Goal: Task Accomplishment & Management: Manage account settings

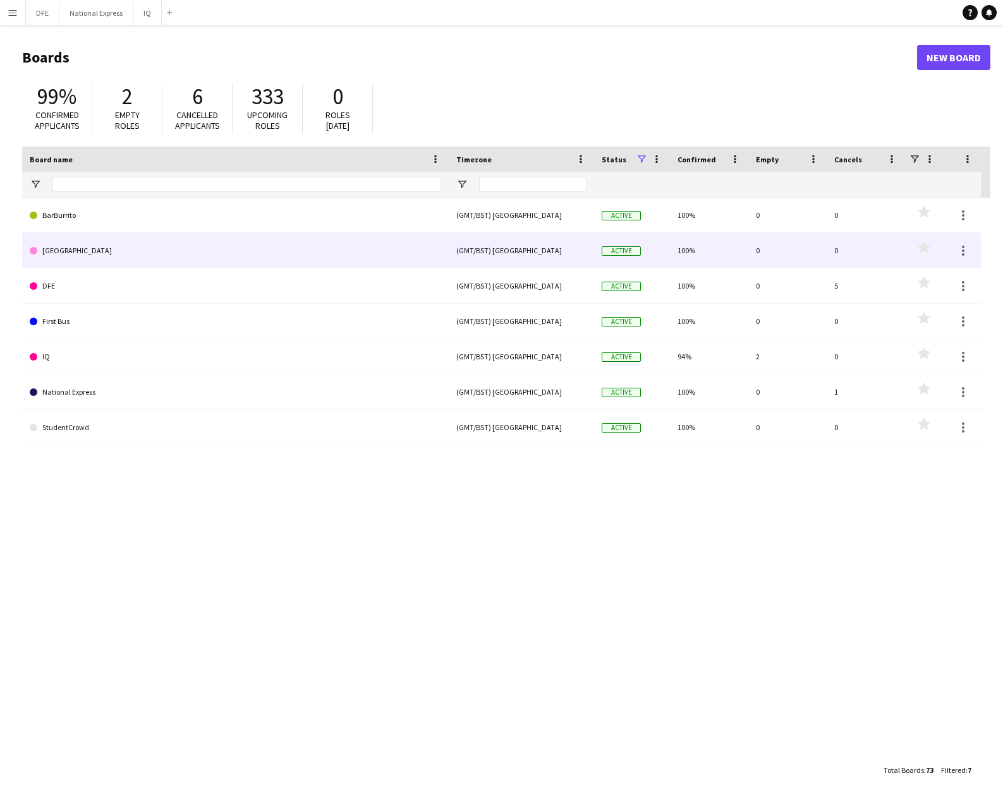
click at [86, 255] on link "[GEOGRAPHIC_DATA]" at bounding box center [235, 250] width 411 height 35
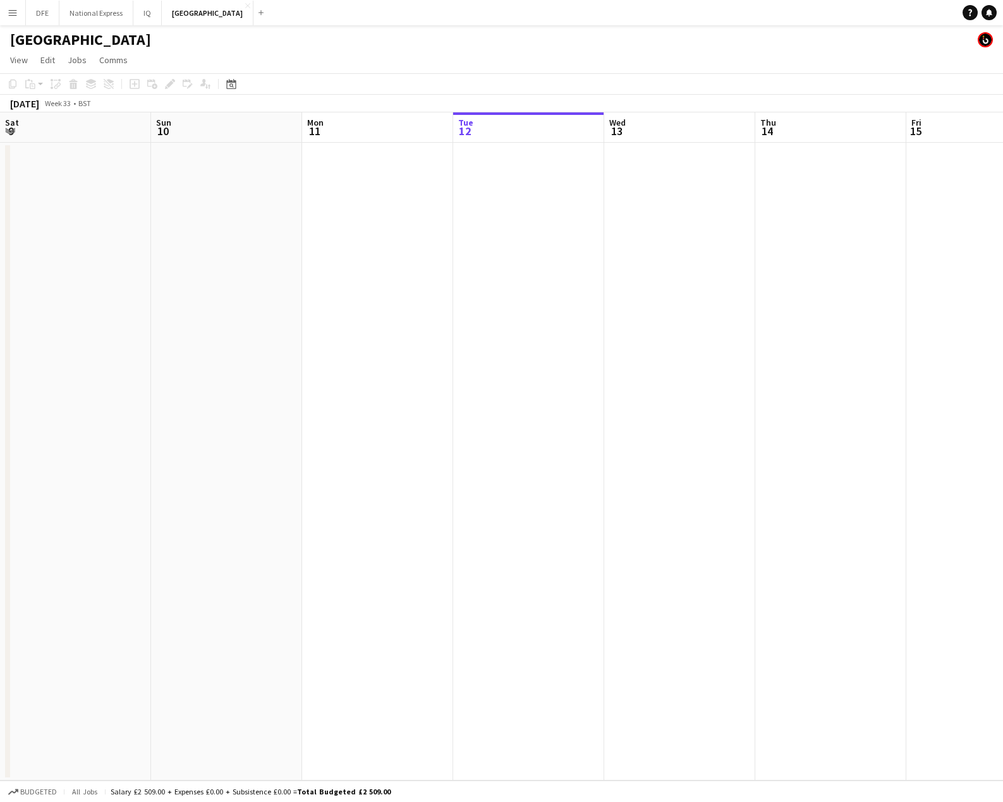
scroll to position [0, 302]
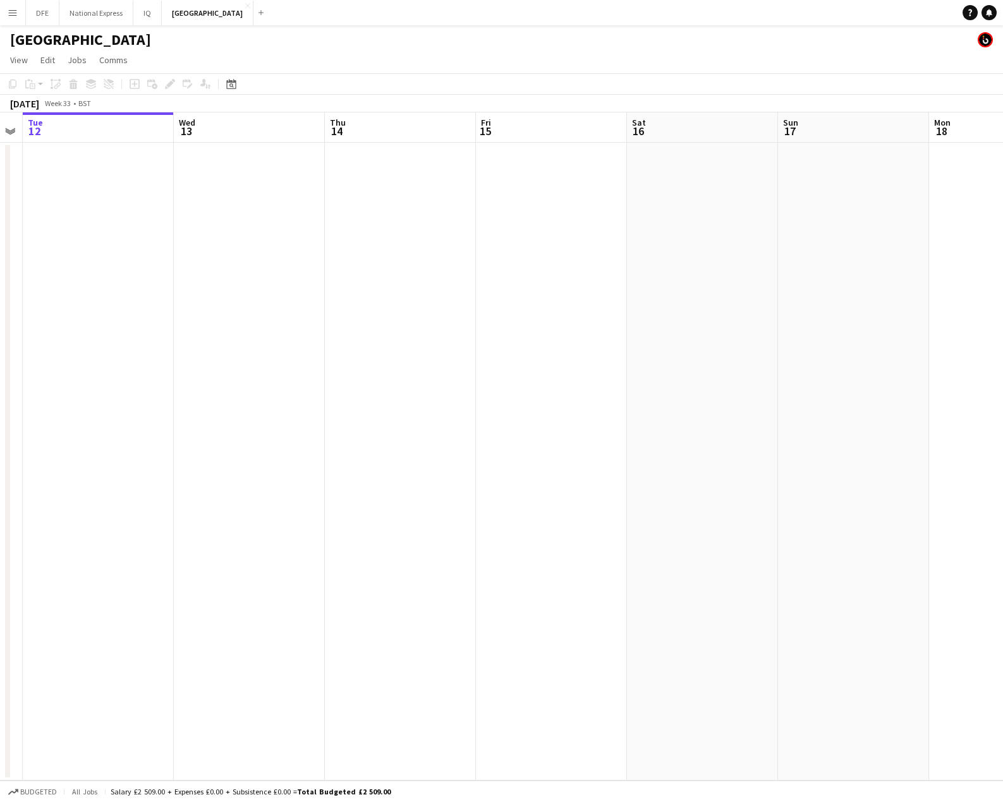
drag, startPoint x: 924, startPoint y: 317, endPoint x: -21, endPoint y: 372, distance: 947.4
click at [0, 372] on html "Menu Boards Boards Boards All jobs Status Workforce Workforce My Workforce Recr…" at bounding box center [501, 401] width 1003 height 802
drag, startPoint x: 688, startPoint y: 418, endPoint x: 45, endPoint y: 456, distance: 643.6
click at [0, 466] on html "Menu Boards Boards Boards All jobs Status Workforce Workforce My Workforce Recr…" at bounding box center [501, 401] width 1003 height 802
drag, startPoint x: 341, startPoint y: 463, endPoint x: -336, endPoint y: 459, distance: 676.6
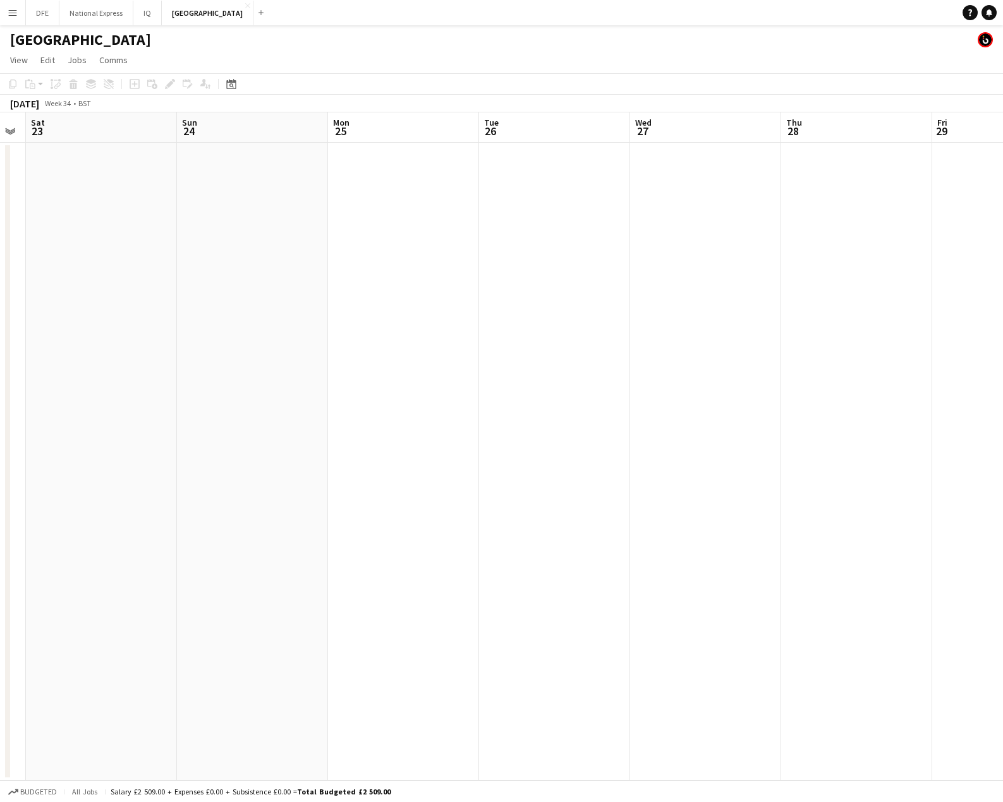
click at [0, 459] on html "Menu Boards Boards Boards All jobs Status Workforce Workforce My Workforce Recr…" at bounding box center [501, 401] width 1003 height 802
drag, startPoint x: 317, startPoint y: 459, endPoint x: 473, endPoint y: 440, distance: 156.6
click at [0, 473] on html "Menu Boards Boards Boards All jobs Status Workforce Workforce My Workforce Recr…" at bounding box center [501, 401] width 1003 height 802
drag, startPoint x: 677, startPoint y: 437, endPoint x: 939, endPoint y: 404, distance: 264.8
click at [0, 435] on html "Menu Boards Boards Boards All jobs Status Workforce Workforce My Workforce Recr…" at bounding box center [501, 401] width 1003 height 802
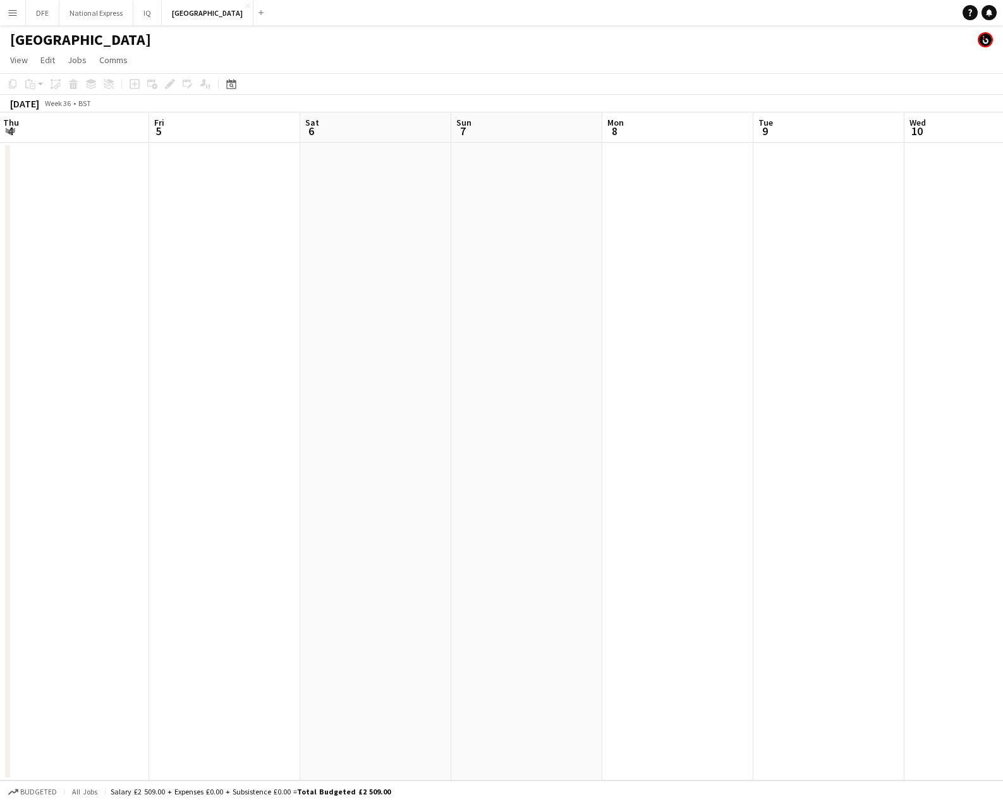
drag, startPoint x: 145, startPoint y: 412, endPoint x: 47, endPoint y: 401, distance: 98.6
click at [0, 415] on html "Menu Boards Boards Boards All jobs Status Workforce Workforce My Workforce Recr…" at bounding box center [501, 401] width 1003 height 802
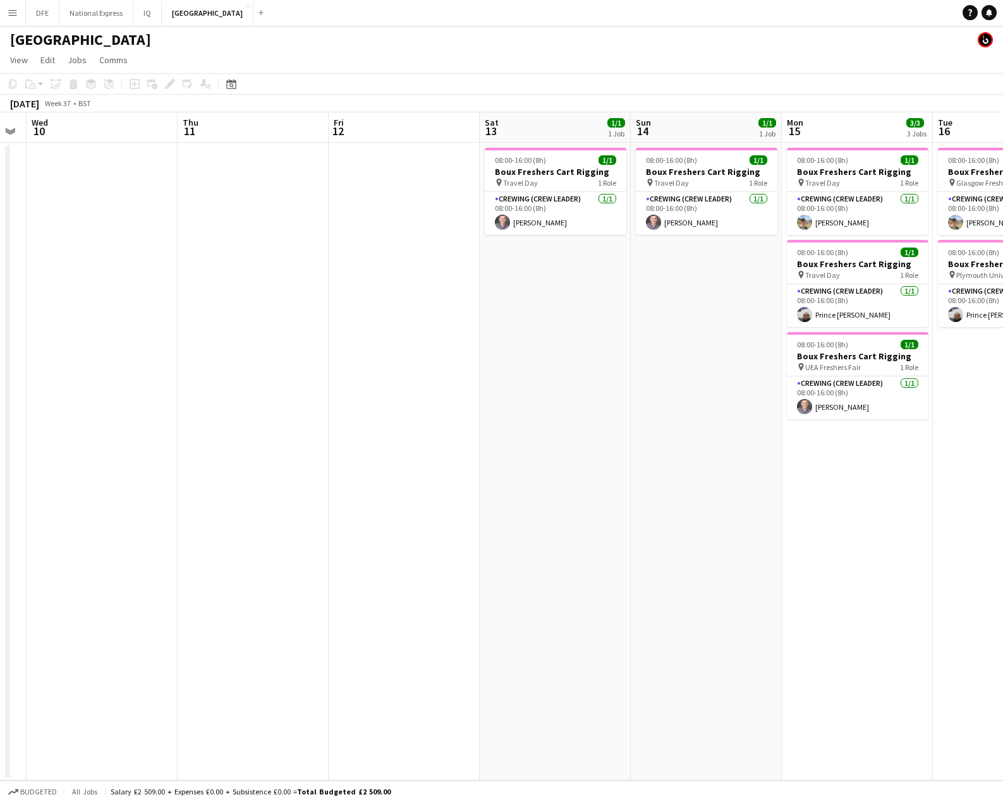
drag, startPoint x: -124, startPoint y: 388, endPoint x: 390, endPoint y: 361, distance: 515.0
click at [0, 382] on html "Menu Boards Boards Boards All jobs Status Workforce Workforce My Workforce Recr…" at bounding box center [501, 401] width 1003 height 802
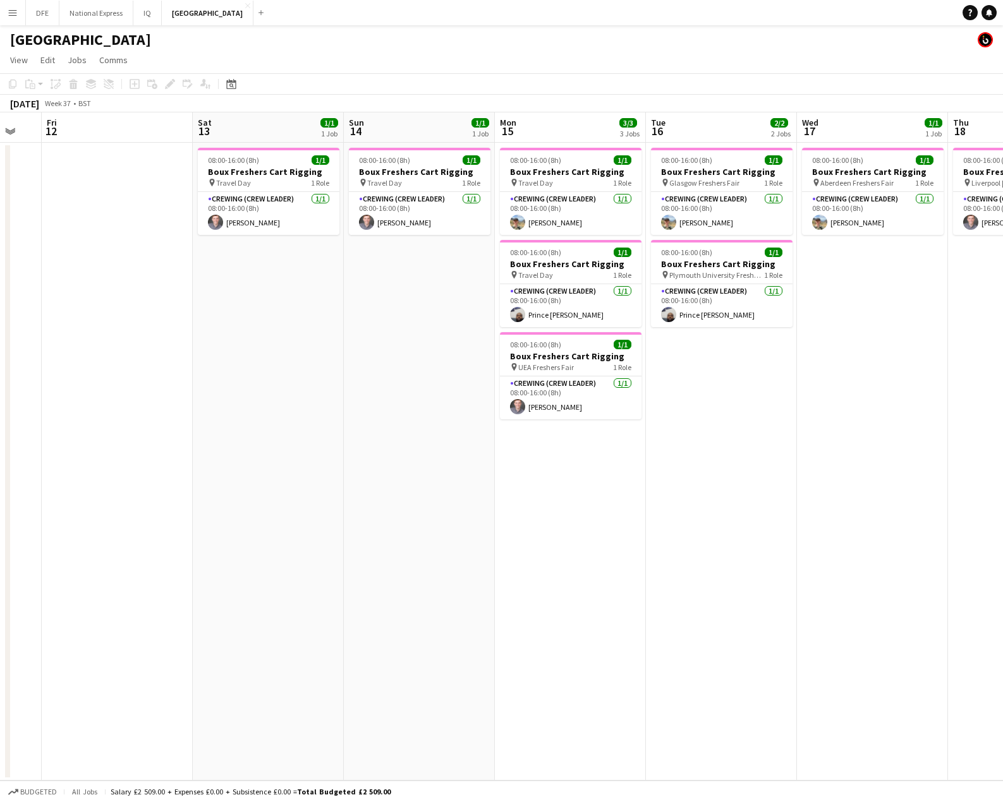
scroll to position [0, 427]
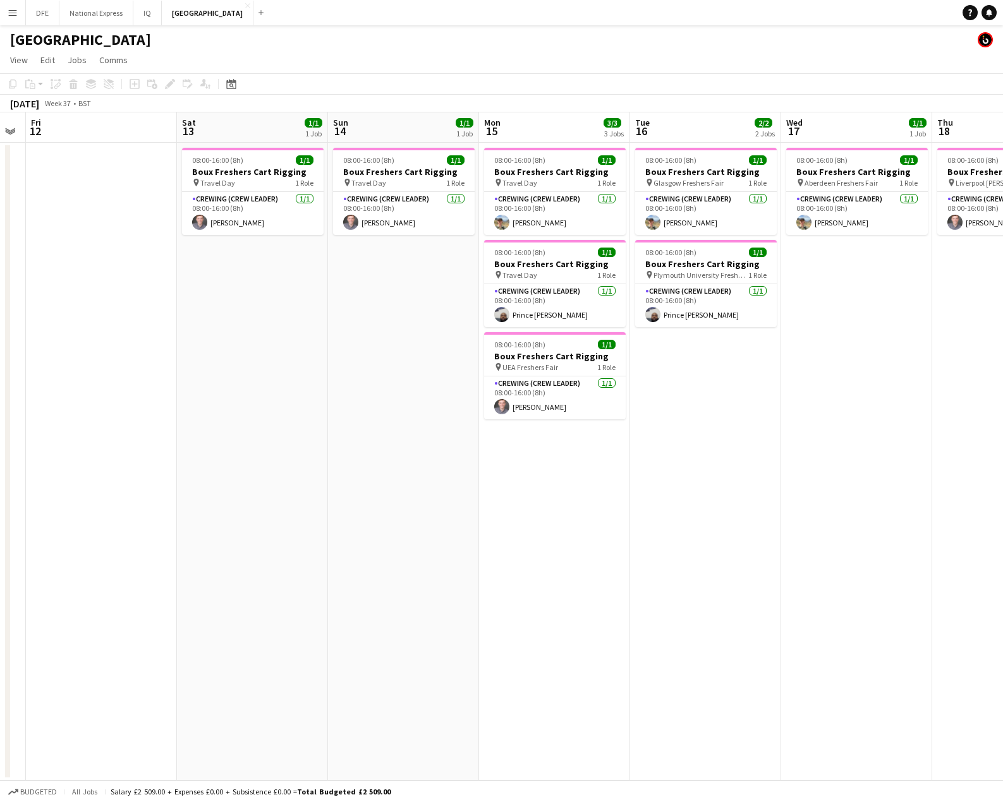
drag, startPoint x: 952, startPoint y: 373, endPoint x: 677, endPoint y: 393, distance: 276.2
click at [677, 393] on app-calendar-viewport "Tue 9 Wed 10 Thu 11 Fri 12 Sat 13 1/1 1 Job Sun 14 1/1 1 Job Mon 15 3/3 3 Jobs …" at bounding box center [501, 446] width 1003 height 668
click at [542, 271] on div "pin Travel Day 1 Role" at bounding box center [555, 275] width 142 height 10
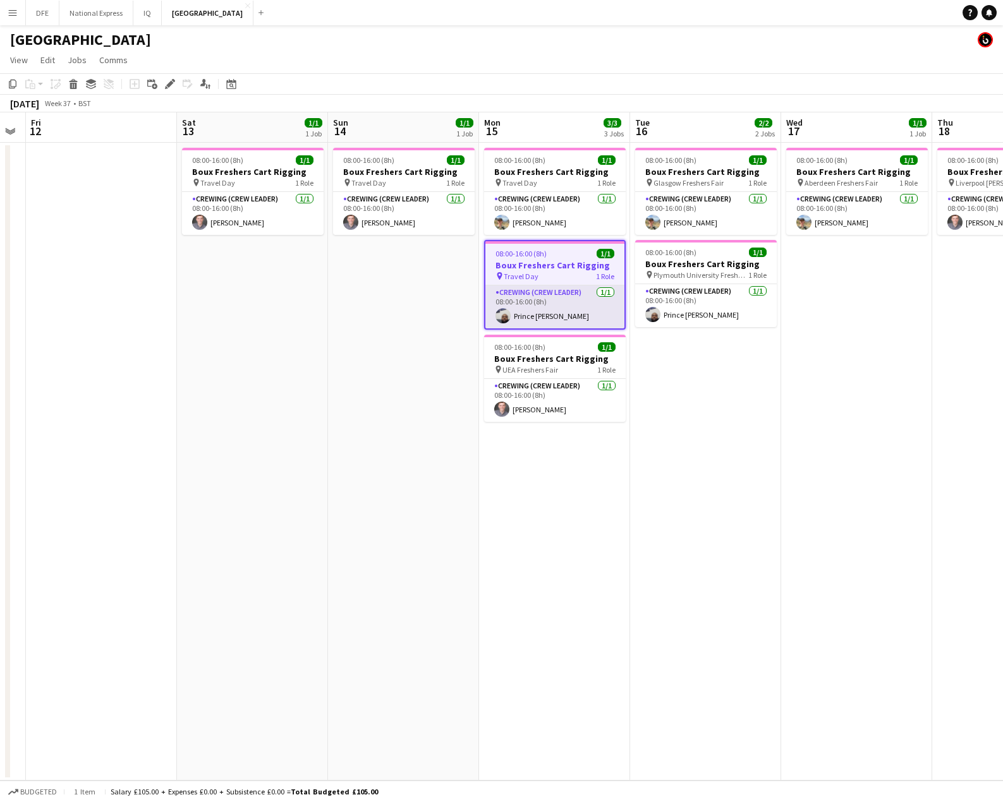
click at [547, 316] on app-card-role "Crewing (Crew Leader) [DATE] 08:00-16:00 (8h) Prince [PERSON_NAME]" at bounding box center [554, 307] width 139 height 43
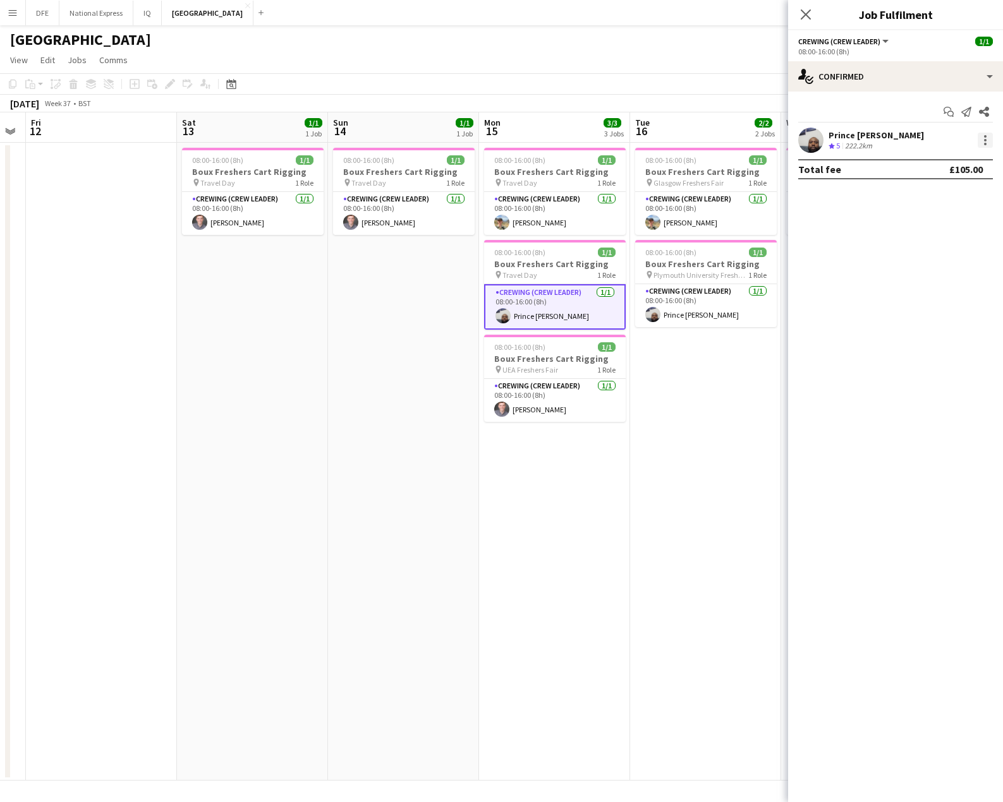
click at [986, 137] on div at bounding box center [984, 140] width 15 height 15
click at [942, 162] on span "Edit fee" at bounding box center [943, 163] width 78 height 11
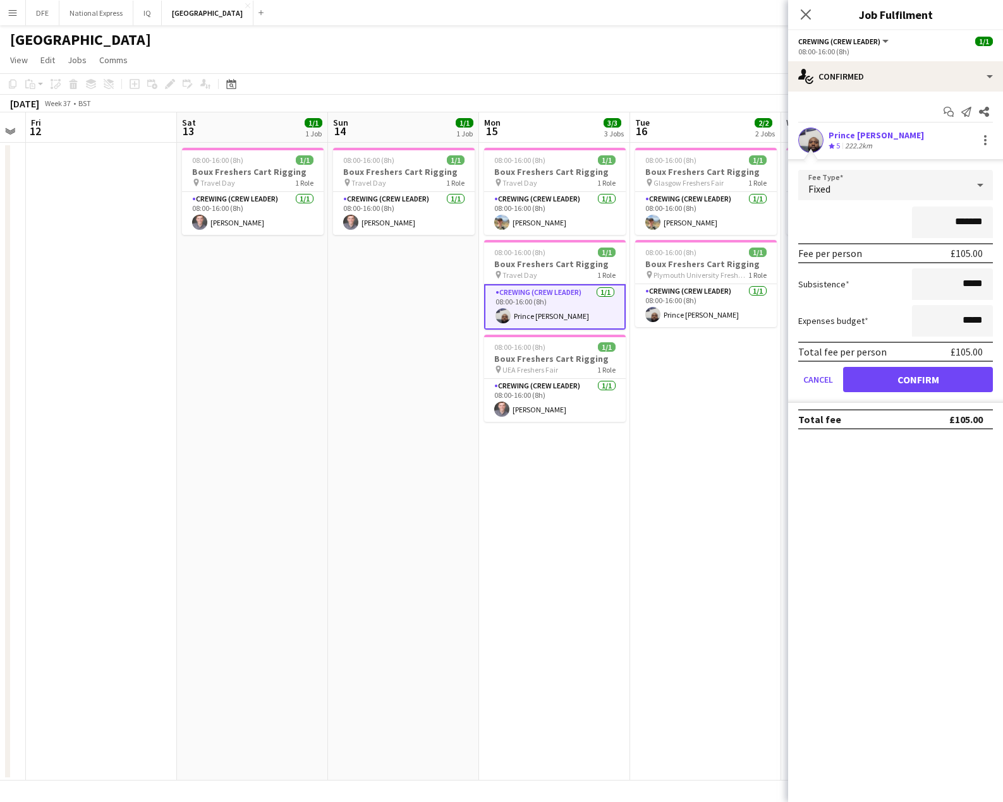
drag, startPoint x: 912, startPoint y: 216, endPoint x: 920, endPoint y: 196, distance: 21.5
click at [888, 208] on div "*******" at bounding box center [895, 223] width 195 height 32
type input "****"
click at [855, 225] on div "****" at bounding box center [895, 223] width 195 height 32
click at [939, 377] on button "Confirm" at bounding box center [918, 379] width 150 height 25
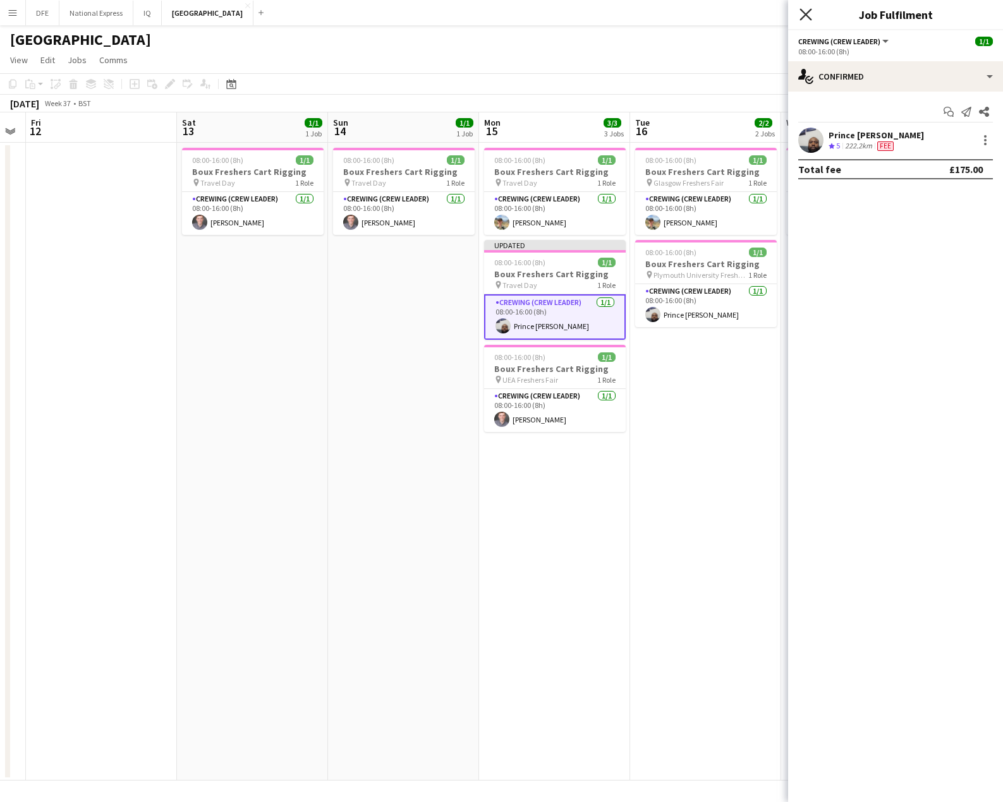
click at [804, 9] on icon "Close pop-in" at bounding box center [805, 14] width 12 height 12
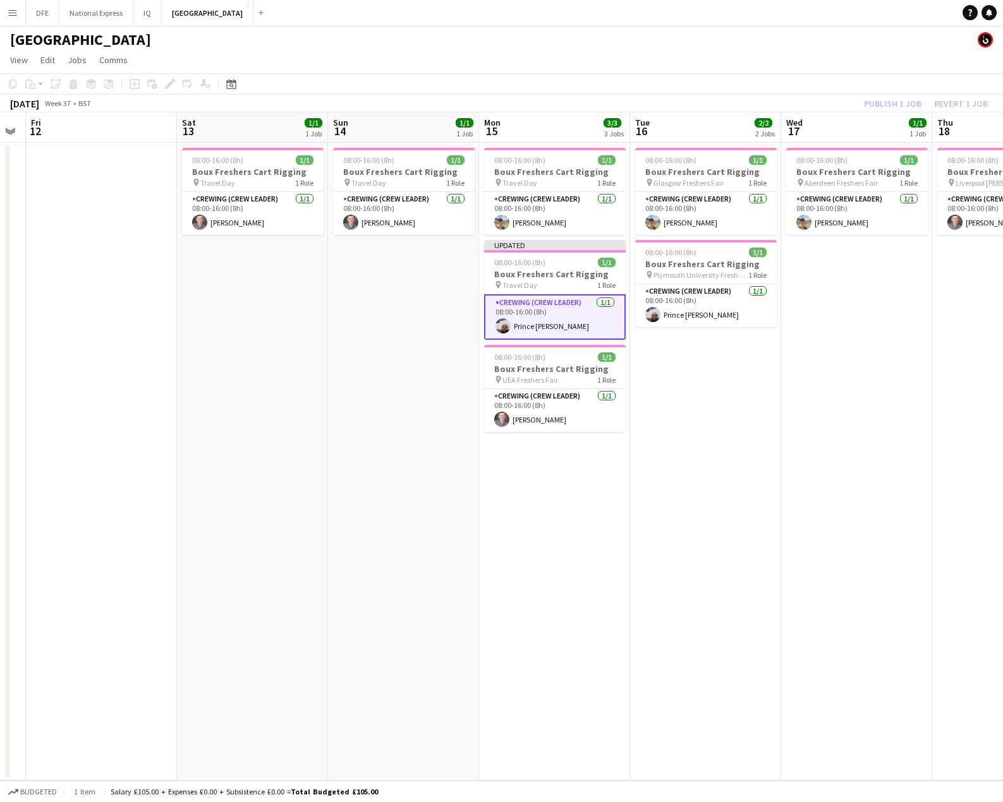
click at [773, 44] on div "[GEOGRAPHIC_DATA]" at bounding box center [501, 37] width 1003 height 24
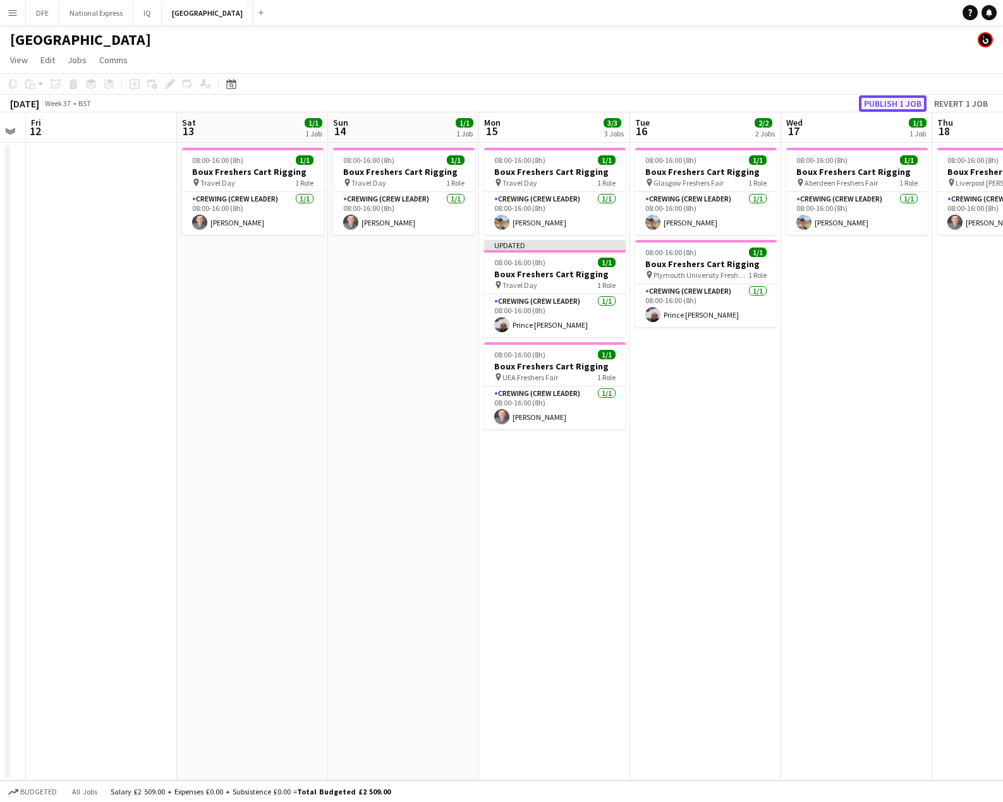
click at [886, 107] on button "Publish 1 job" at bounding box center [893, 103] width 68 height 16
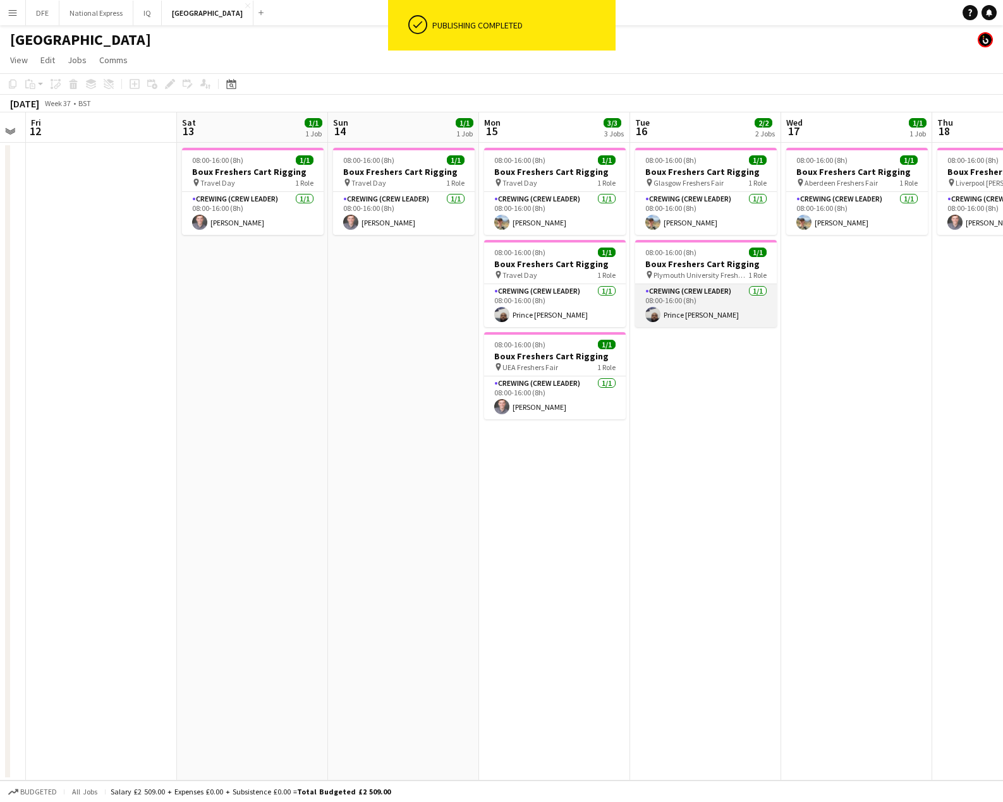
click at [711, 318] on app-card-role "Crewing (Crew Leader) [DATE] 08:00-16:00 (8h) Prince [PERSON_NAME]" at bounding box center [706, 305] width 142 height 43
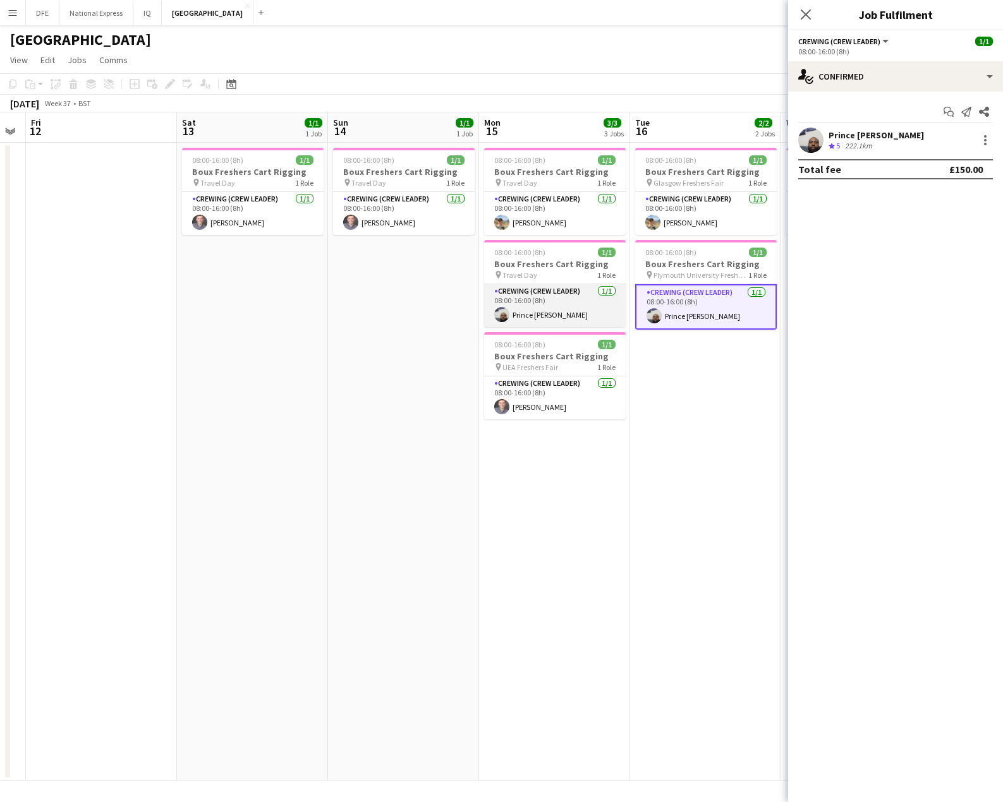
click at [537, 310] on app-card-role "Crewing (Crew Leader) [DATE] 08:00-16:00 (8h) Prince [PERSON_NAME]" at bounding box center [555, 305] width 142 height 43
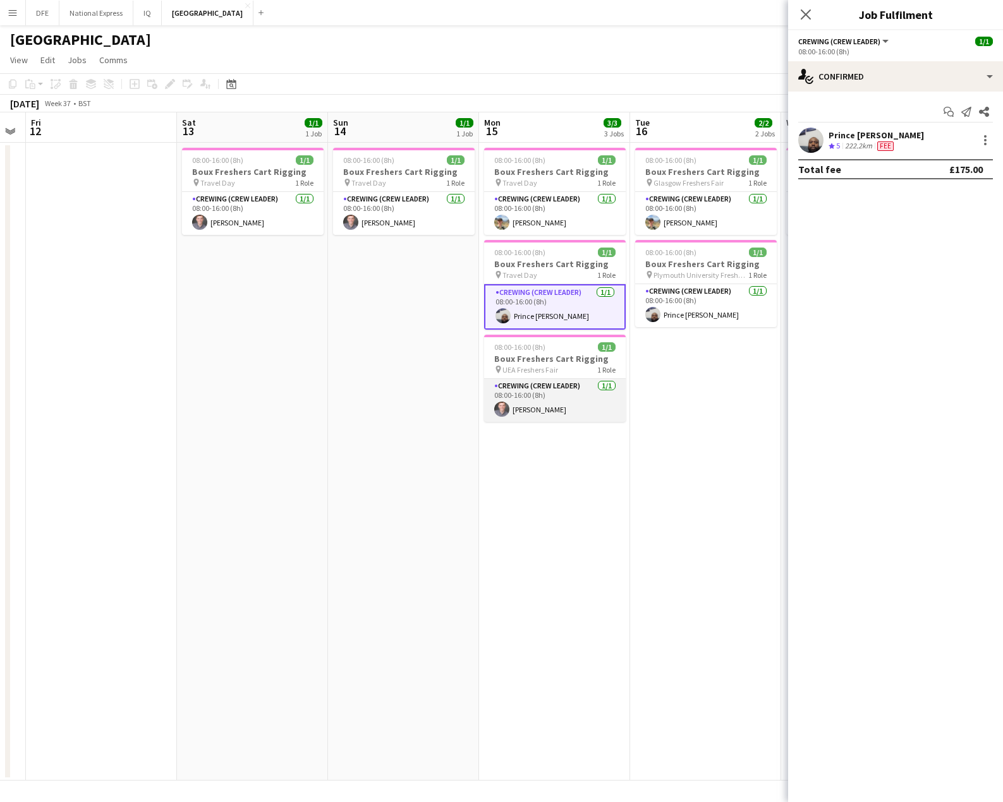
click at [529, 410] on app-card-role "Crewing (Crew Leader) [DATE] 08:00-16:00 (8h) [PERSON_NAME]" at bounding box center [555, 400] width 142 height 43
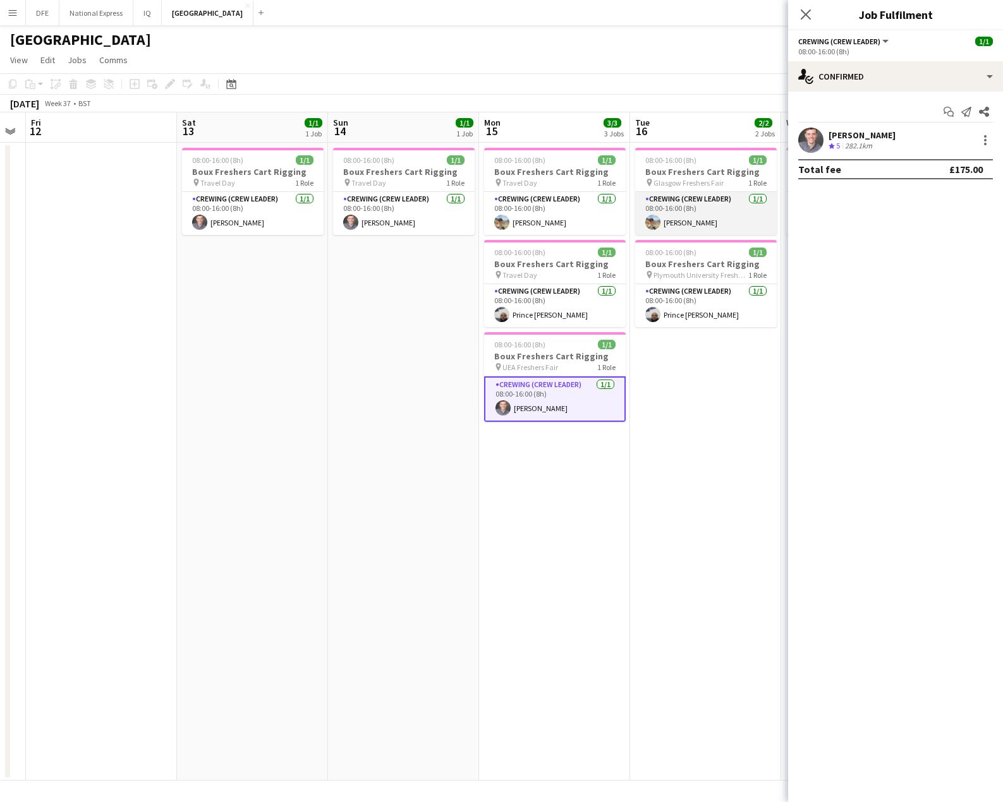
click at [680, 221] on app-card-role "Crewing (Crew Leader) [DATE] 08:00-16:00 (8h) [PERSON_NAME]" at bounding box center [706, 213] width 142 height 43
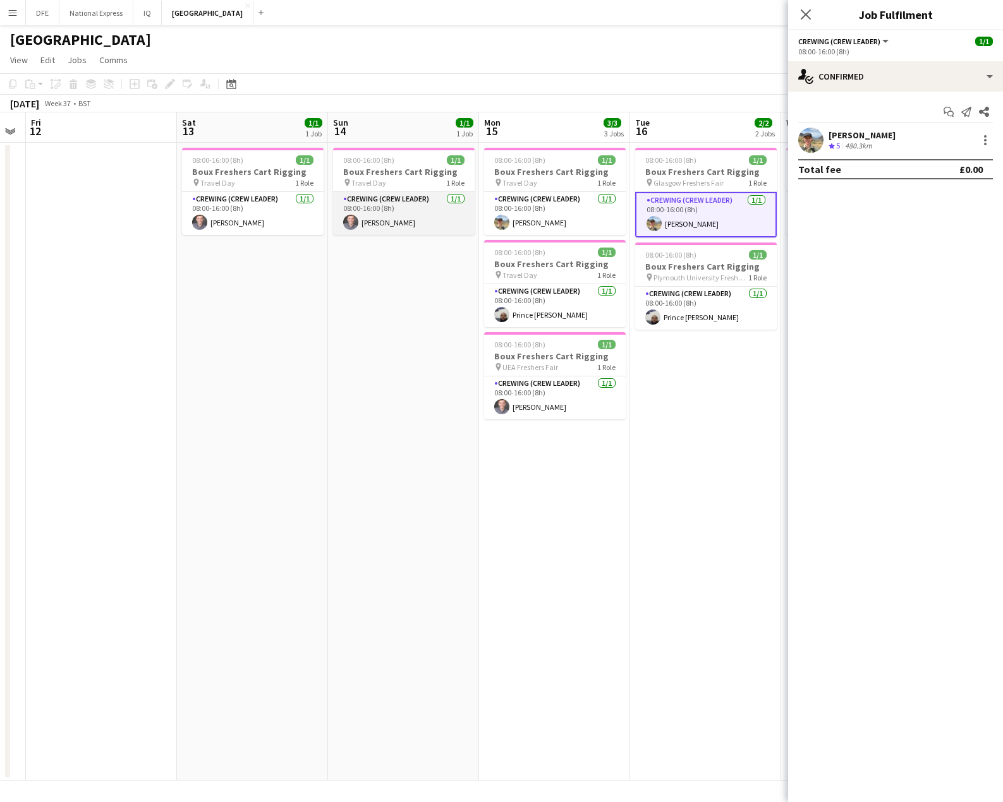
click at [383, 221] on app-card-role "Crewing (Crew Leader) [DATE] 08:00-16:00 (8h) [PERSON_NAME]" at bounding box center [404, 213] width 142 height 43
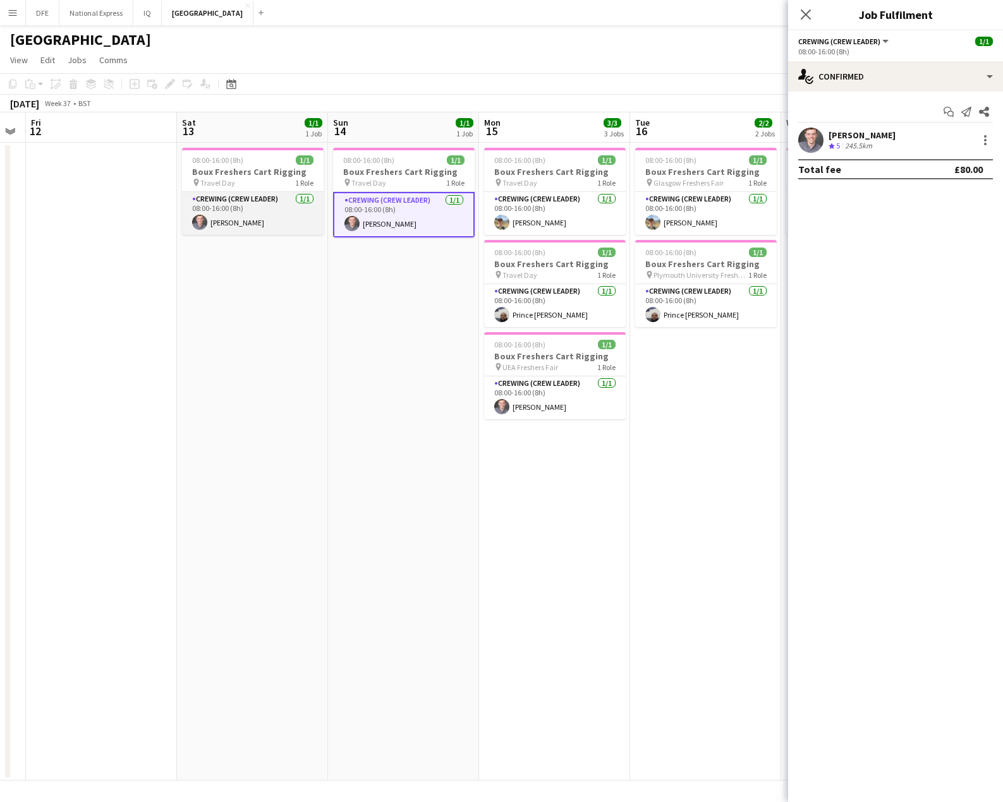
click at [228, 226] on app-card-role "Crewing (Crew Leader) [DATE] 08:00-16:00 (8h) [PERSON_NAME]" at bounding box center [253, 213] width 142 height 43
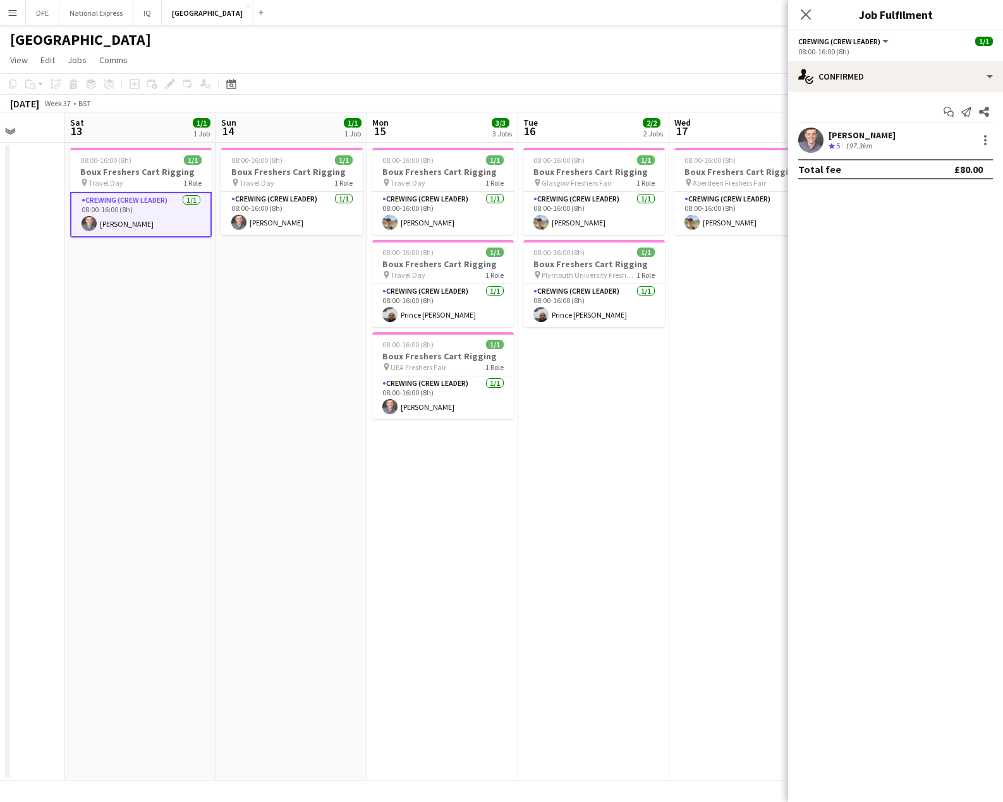
scroll to position [0, 541]
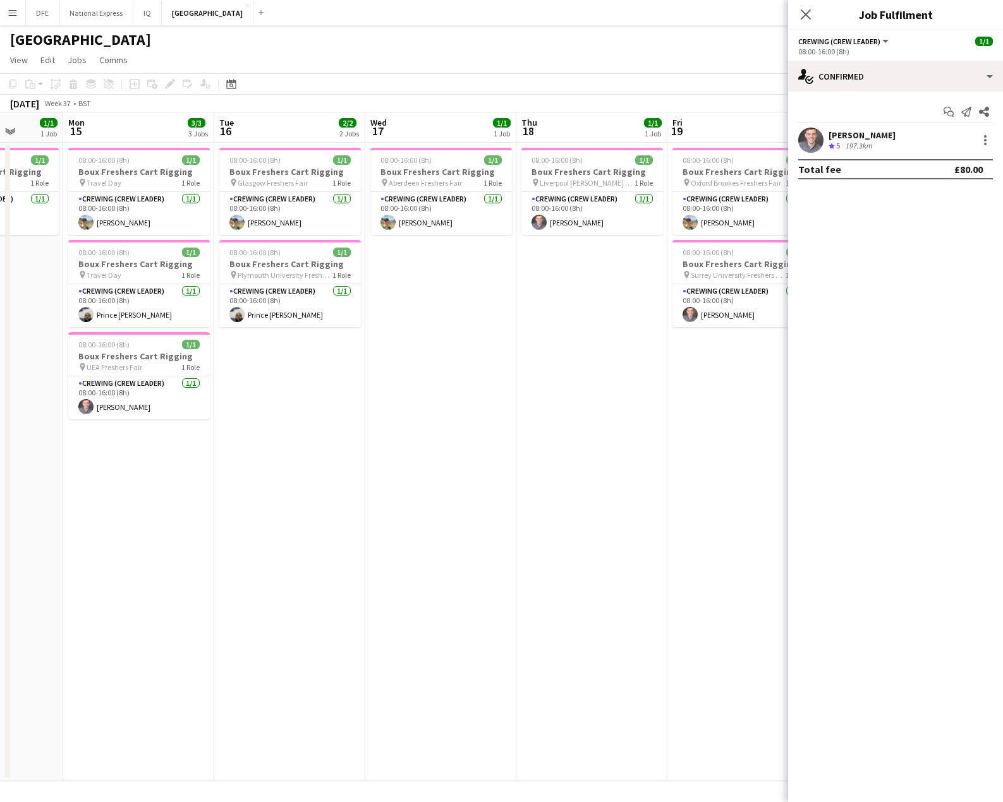
drag, startPoint x: 653, startPoint y: 416, endPoint x: 303, endPoint y: 414, distance: 350.0
click at [303, 414] on app-calendar-viewport "Thu 11 Fri 12 Sat 13 1/1 1 Job Sun 14 1/1 1 Job Mon 15 3/3 3 Jobs Tue 16 2/2 2 …" at bounding box center [501, 446] width 1003 height 668
click at [272, 229] on app-card-role "Crewing (Crew Leader) [DATE] 08:00-16:00 (8h) [PERSON_NAME]" at bounding box center [290, 213] width 142 height 43
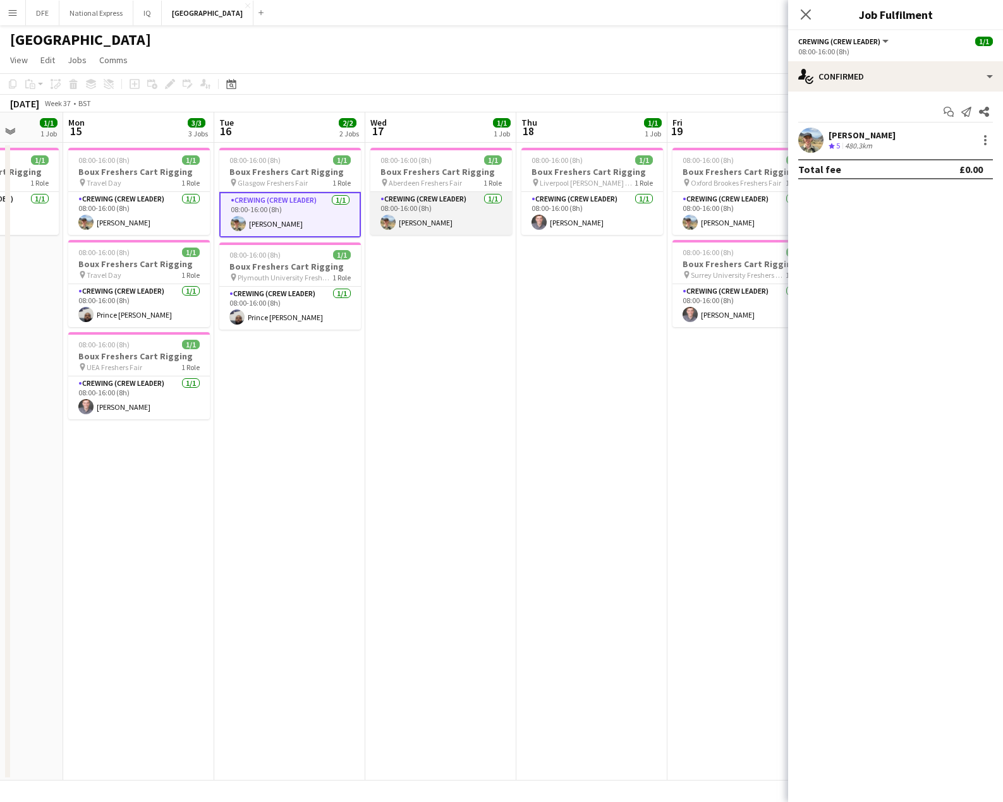
click at [411, 222] on app-card-role "Crewing (Crew Leader) [DATE] 08:00-16:00 (8h) [PERSON_NAME]" at bounding box center [441, 213] width 142 height 43
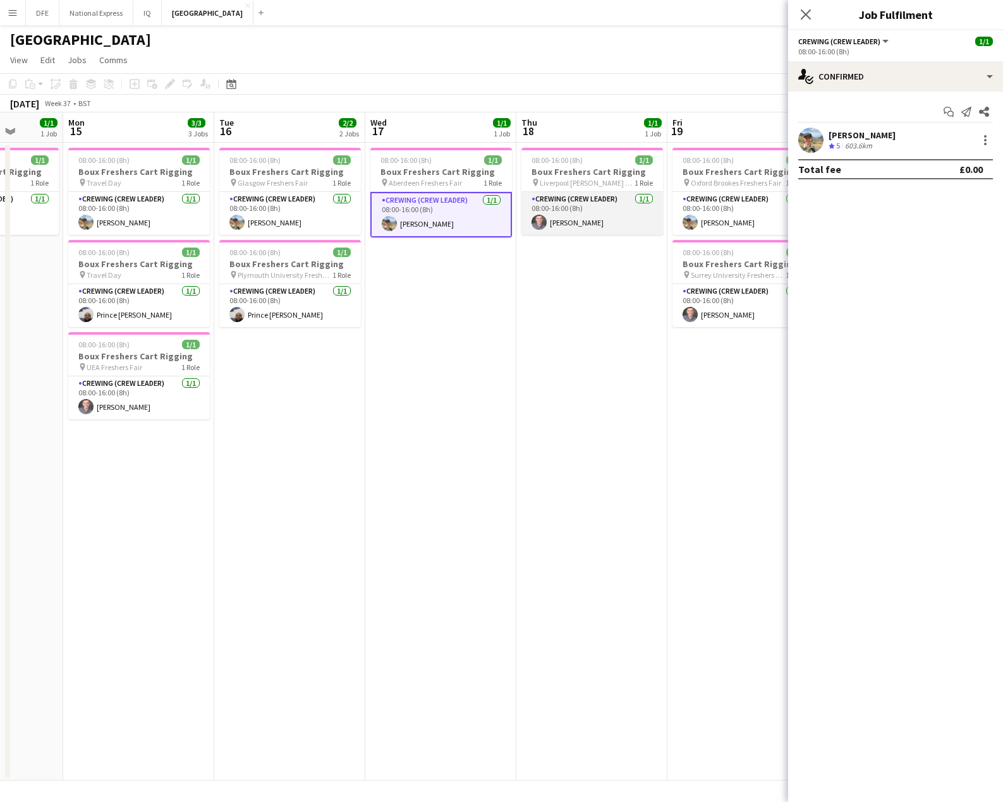
click at [591, 224] on app-card-role "Crewing (Crew Leader) [DATE] 08:00-16:00 (8h) [PERSON_NAME]" at bounding box center [592, 213] width 142 height 43
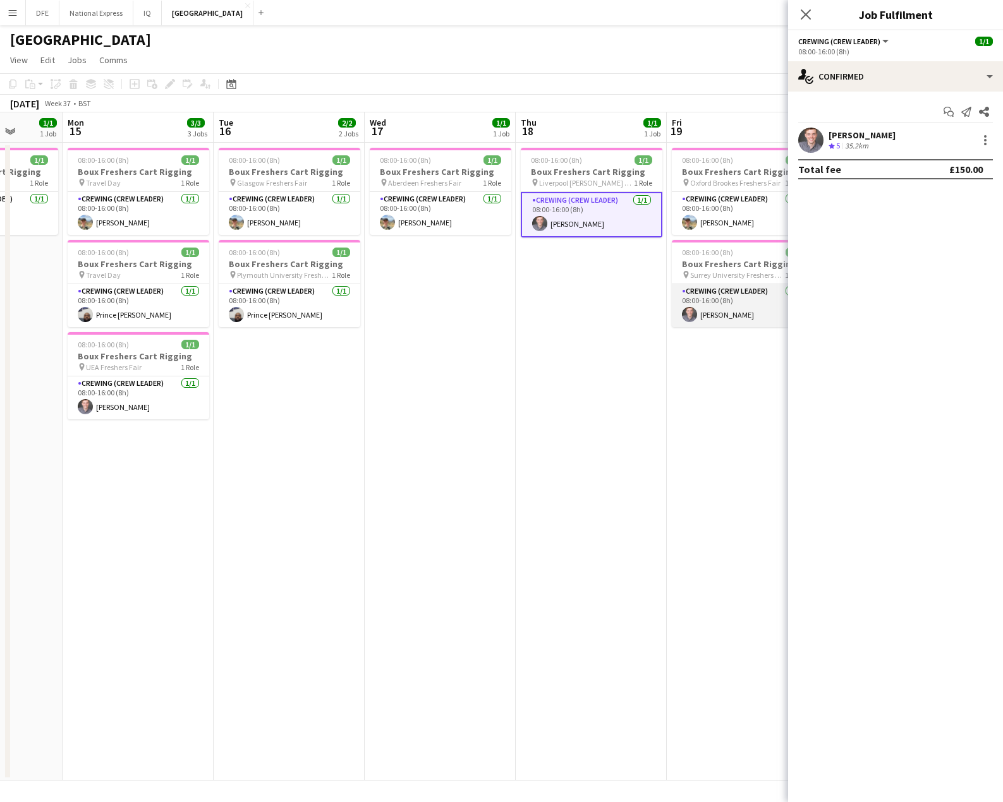
click at [718, 317] on app-card-role "Crewing (Crew Leader) [DATE] 08:00-16:00 (8h) [PERSON_NAME]" at bounding box center [743, 305] width 142 height 43
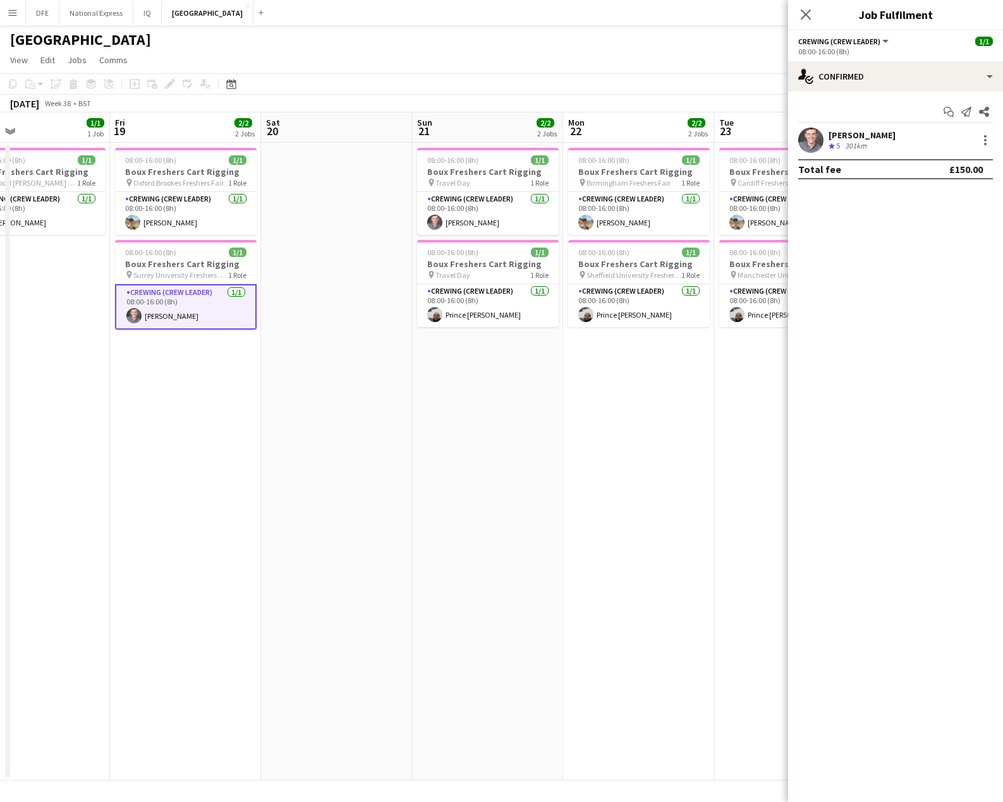
drag, startPoint x: 753, startPoint y: 417, endPoint x: 310, endPoint y: 364, distance: 446.0
click at [210, 395] on app-calendar-viewport "Mon 15 3/3 3 Jobs Tue 16 2/2 2 Jobs Wed 17 1/1 1 Job Thu 18 1/1 1 Job Fri 19 2/…" at bounding box center [501, 446] width 1003 height 668
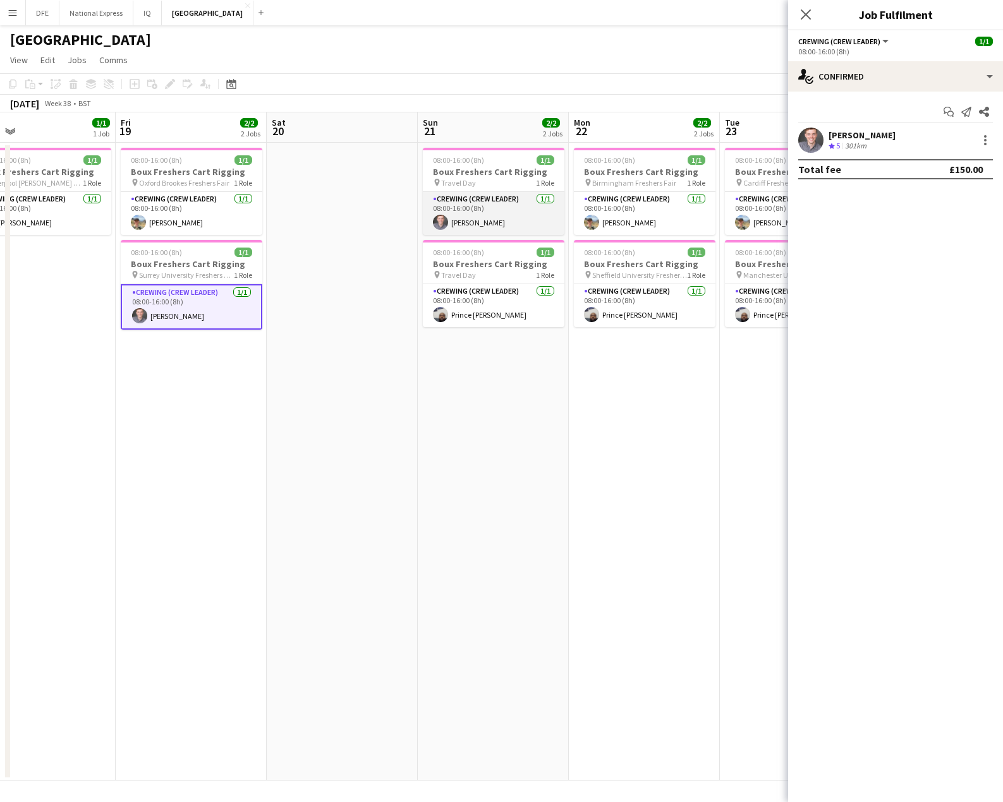
click at [476, 220] on app-card-role "Crewing (Crew Leader) [DATE] 08:00-16:00 (8h) [PERSON_NAME]" at bounding box center [494, 213] width 142 height 43
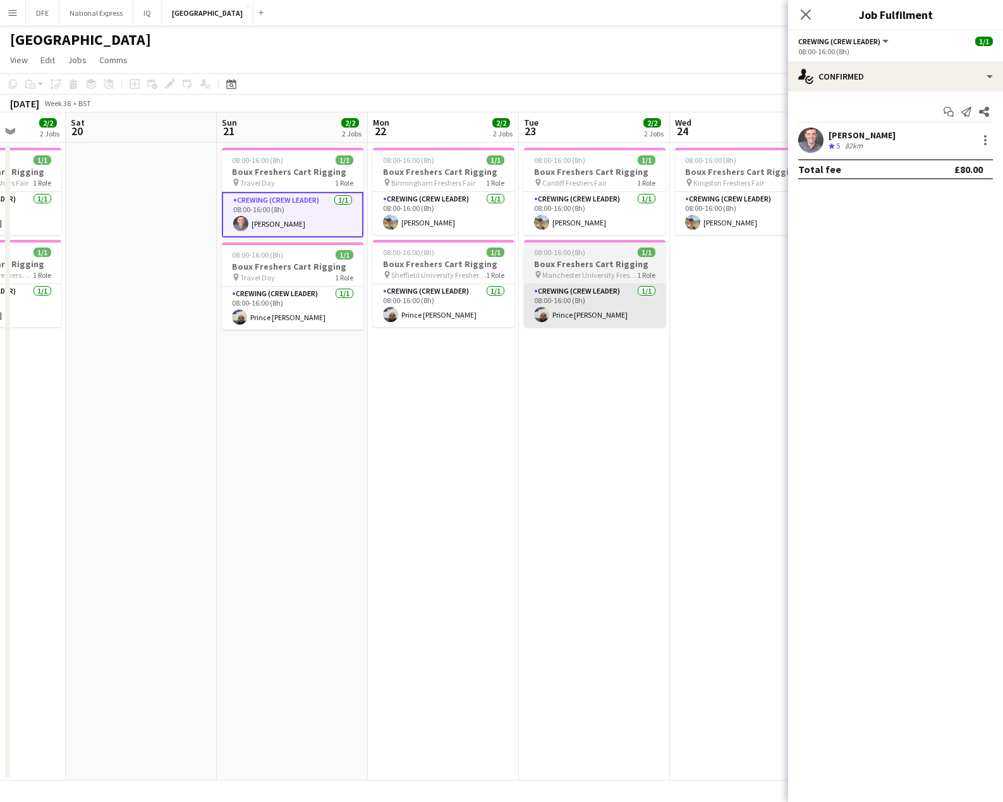
drag, startPoint x: 601, startPoint y: 406, endPoint x: 552, endPoint y: 323, distance: 96.0
click at [486, 404] on app-calendar-viewport "Tue 16 2/2 2 Jobs Wed 17 1/1 1 Job Thu 18 1/1 1 Job Fri 19 2/2 2 Jobs Sat 20 Su…" at bounding box center [501, 446] width 1003 height 668
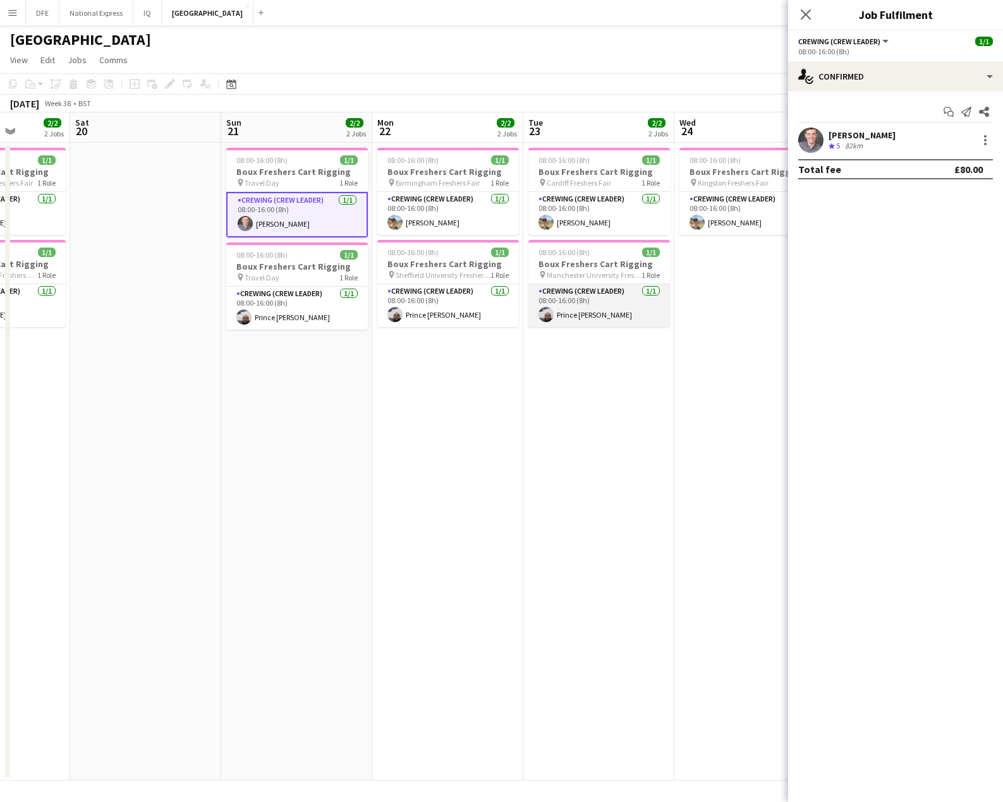
click at [586, 310] on app-card-role "Crewing (Crew Leader) [DATE] 08:00-16:00 (8h) Prince [PERSON_NAME]" at bounding box center [599, 305] width 142 height 43
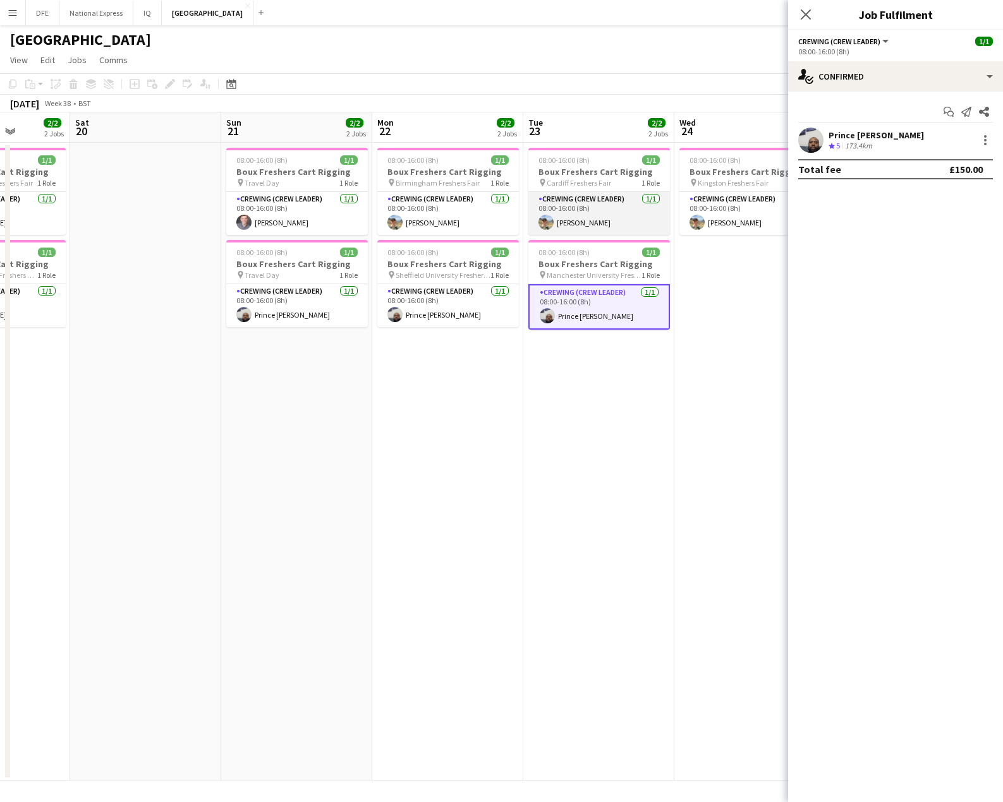
click at [579, 226] on app-card-role "Crewing (Crew Leader) [DATE] 08:00-16:00 (8h) [PERSON_NAME]" at bounding box center [599, 213] width 142 height 43
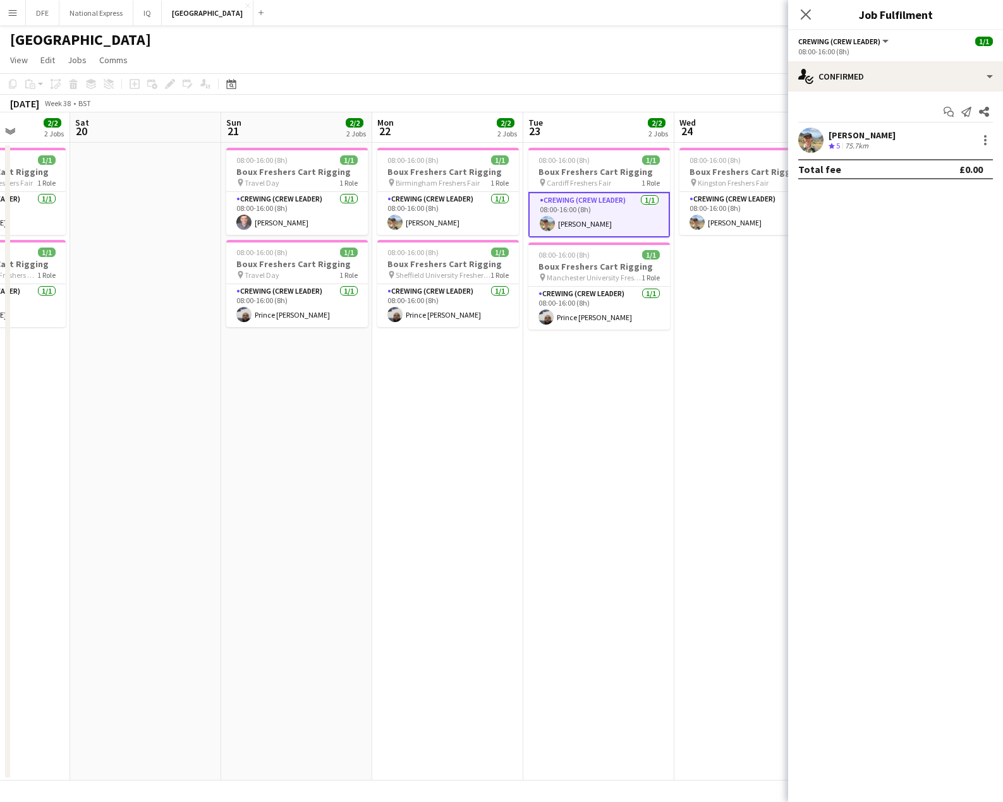
scroll to position [0, 465]
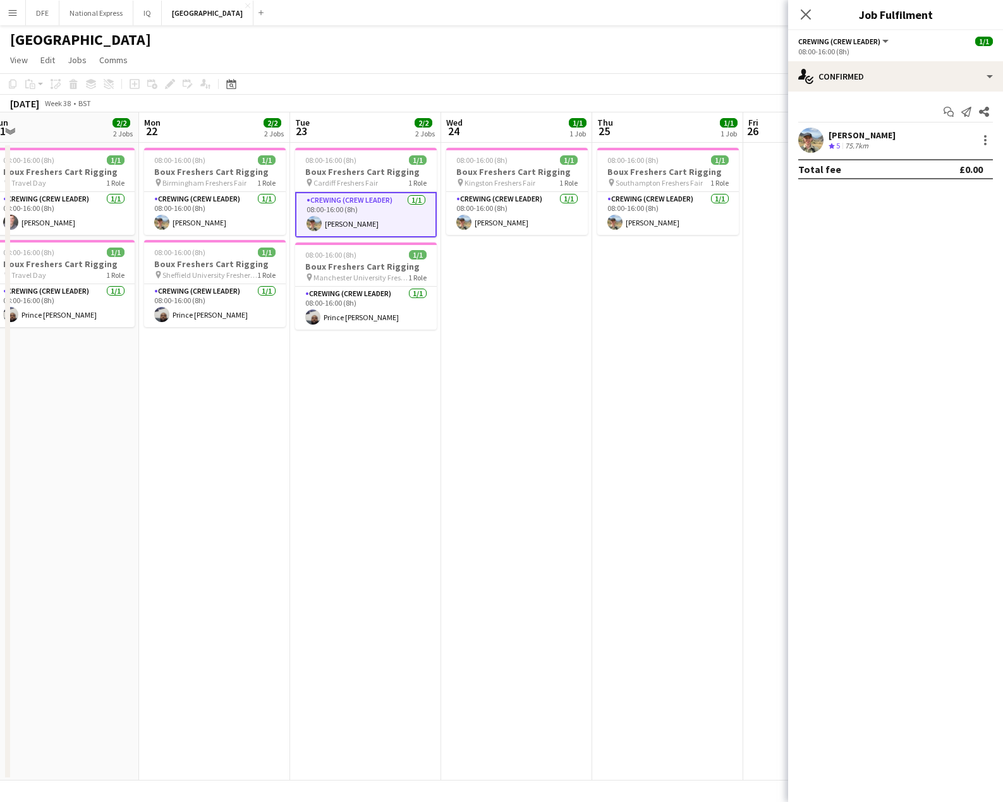
drag, startPoint x: 677, startPoint y: 299, endPoint x: 478, endPoint y: 302, distance: 198.4
click at [478, 302] on app-calendar-viewport "Thu 18 1/1 1 Job Fri 19 2/2 2 Jobs Sat 20 Sun 21 2/2 2 Jobs Mon 22 2/2 2 Jobs T…" at bounding box center [501, 446] width 1003 height 668
click at [489, 222] on app-card-role "Crewing (Crew Leader) [DATE] 08:00-16:00 (8h) [PERSON_NAME]" at bounding box center [517, 213] width 142 height 43
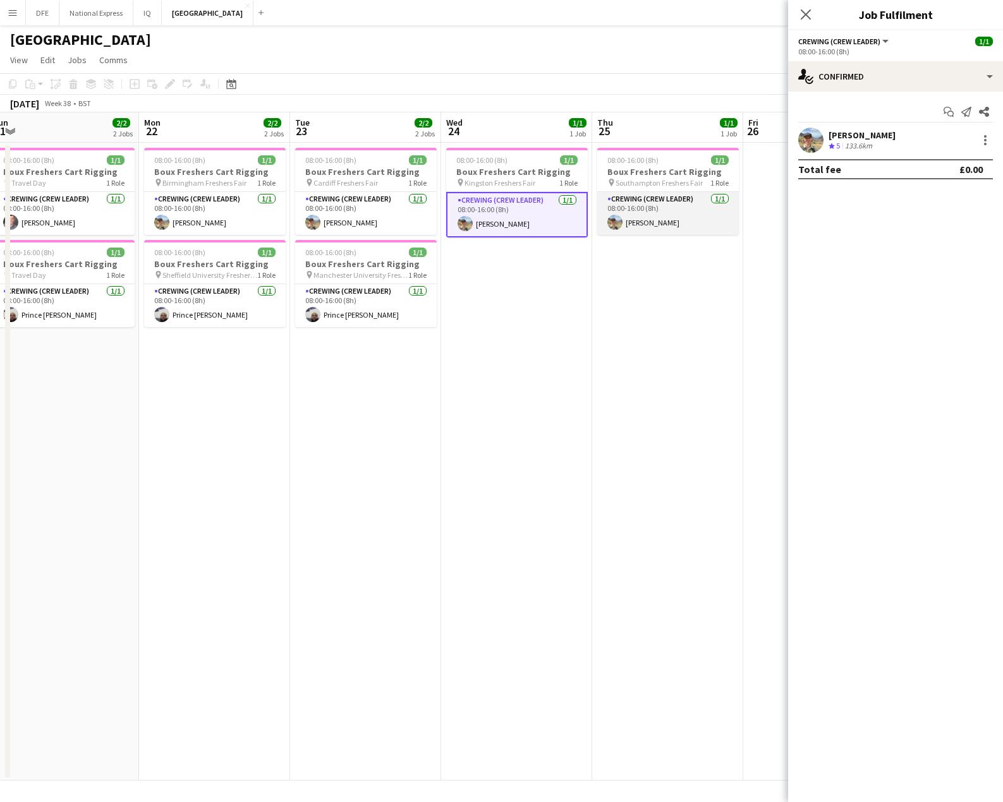
click at [632, 224] on app-card-role "Crewing (Crew Leader) [DATE] 08:00-16:00 (8h) [PERSON_NAME]" at bounding box center [668, 213] width 142 height 43
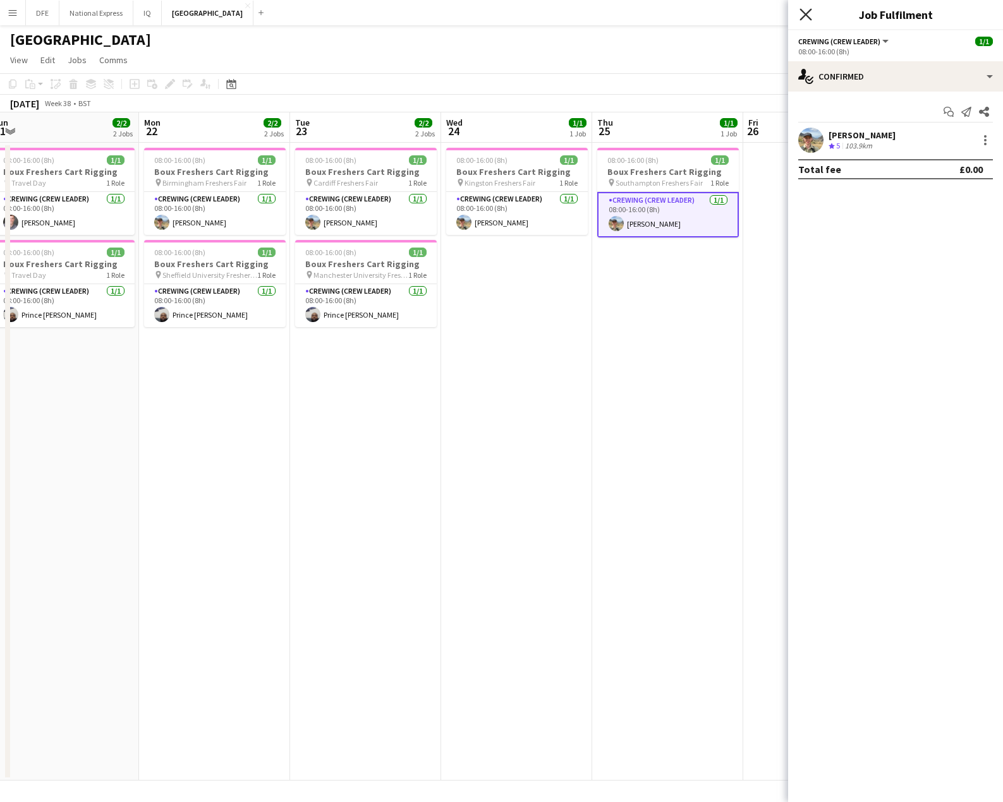
click at [807, 11] on icon "Close pop-in" at bounding box center [805, 14] width 12 height 12
